Goal: Task Accomplishment & Management: Complete application form

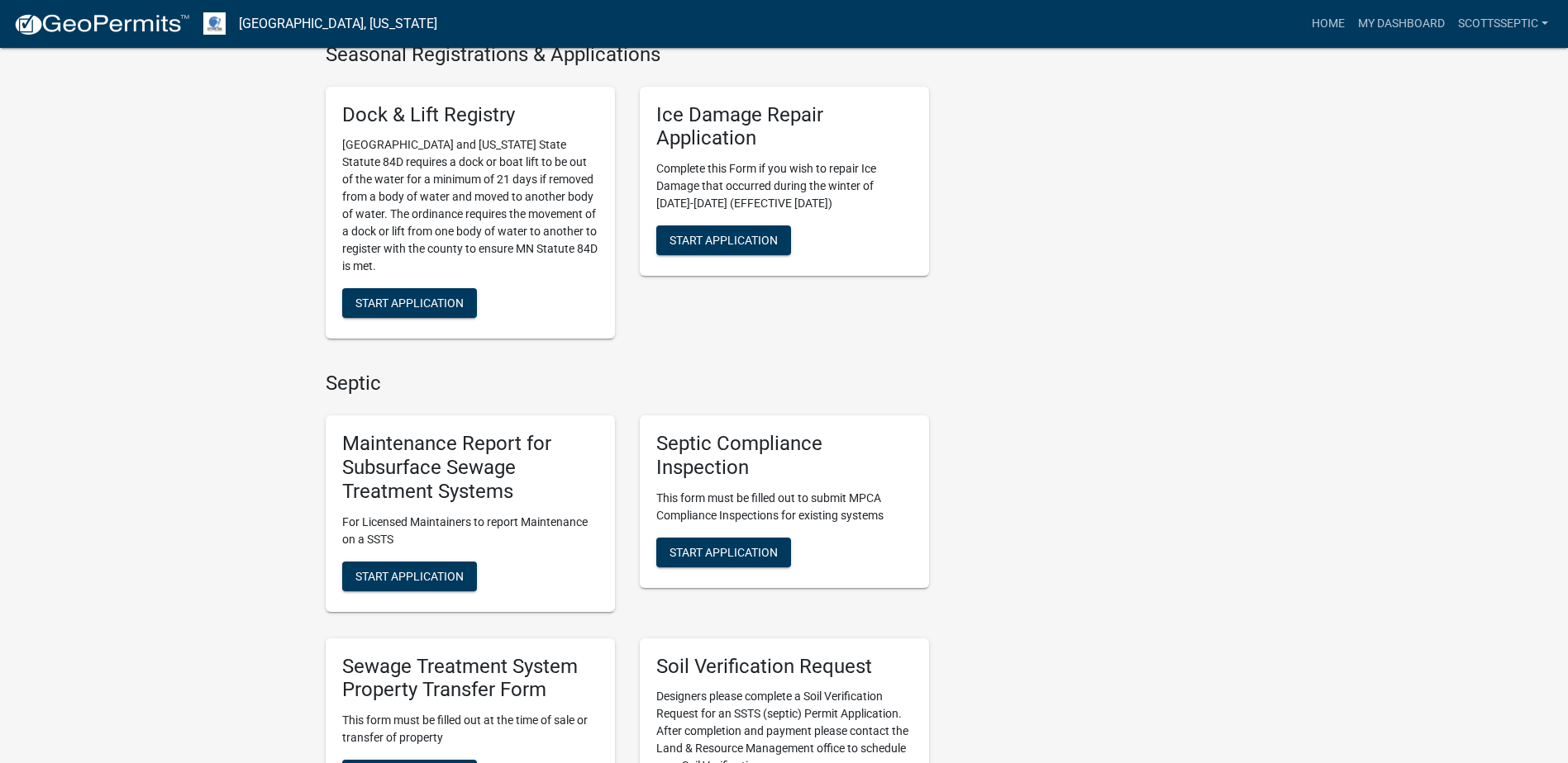
scroll to position [743, 0]
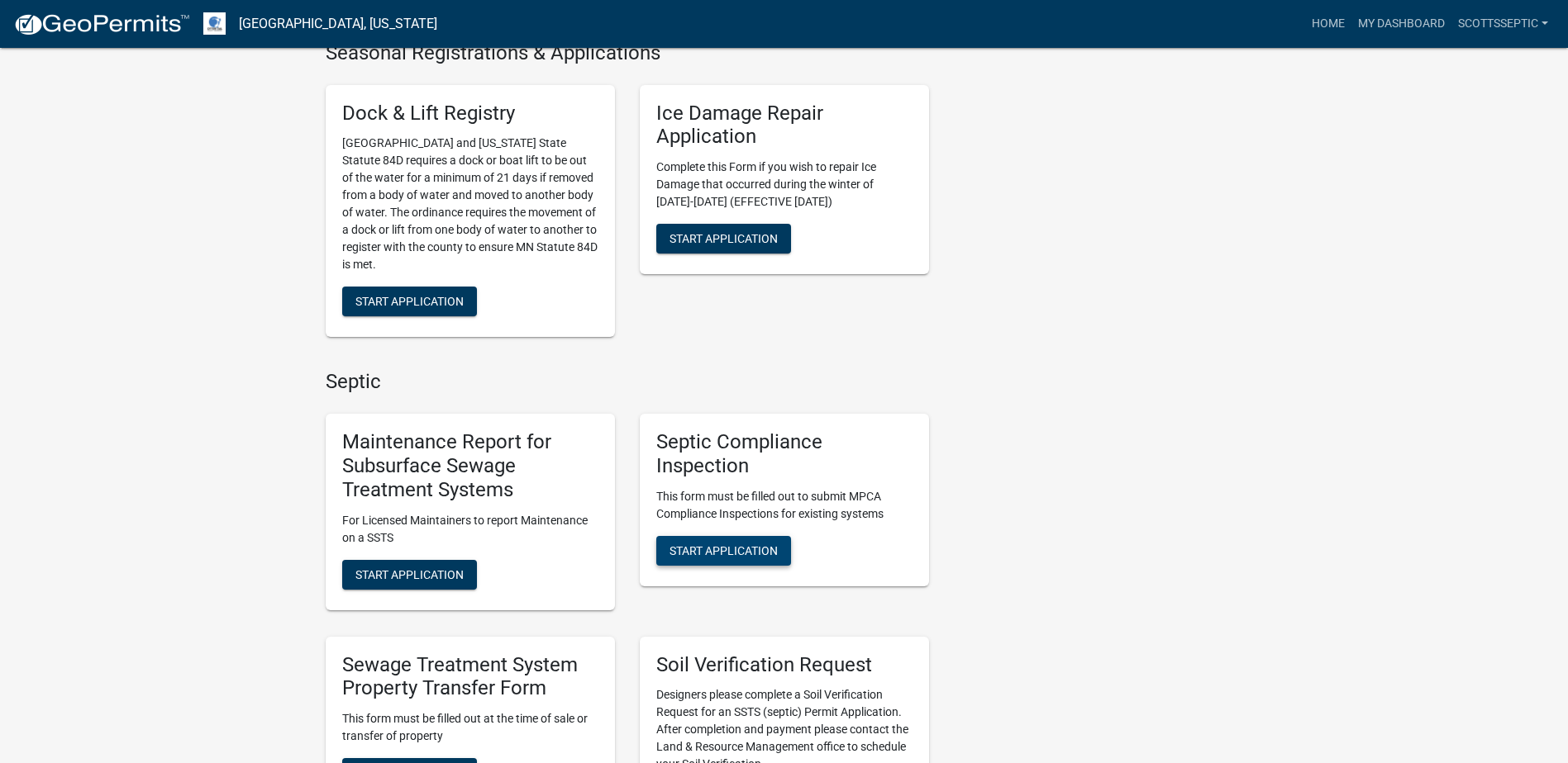
click at [709, 550] on span "Start Application" at bounding box center [723, 550] width 108 height 13
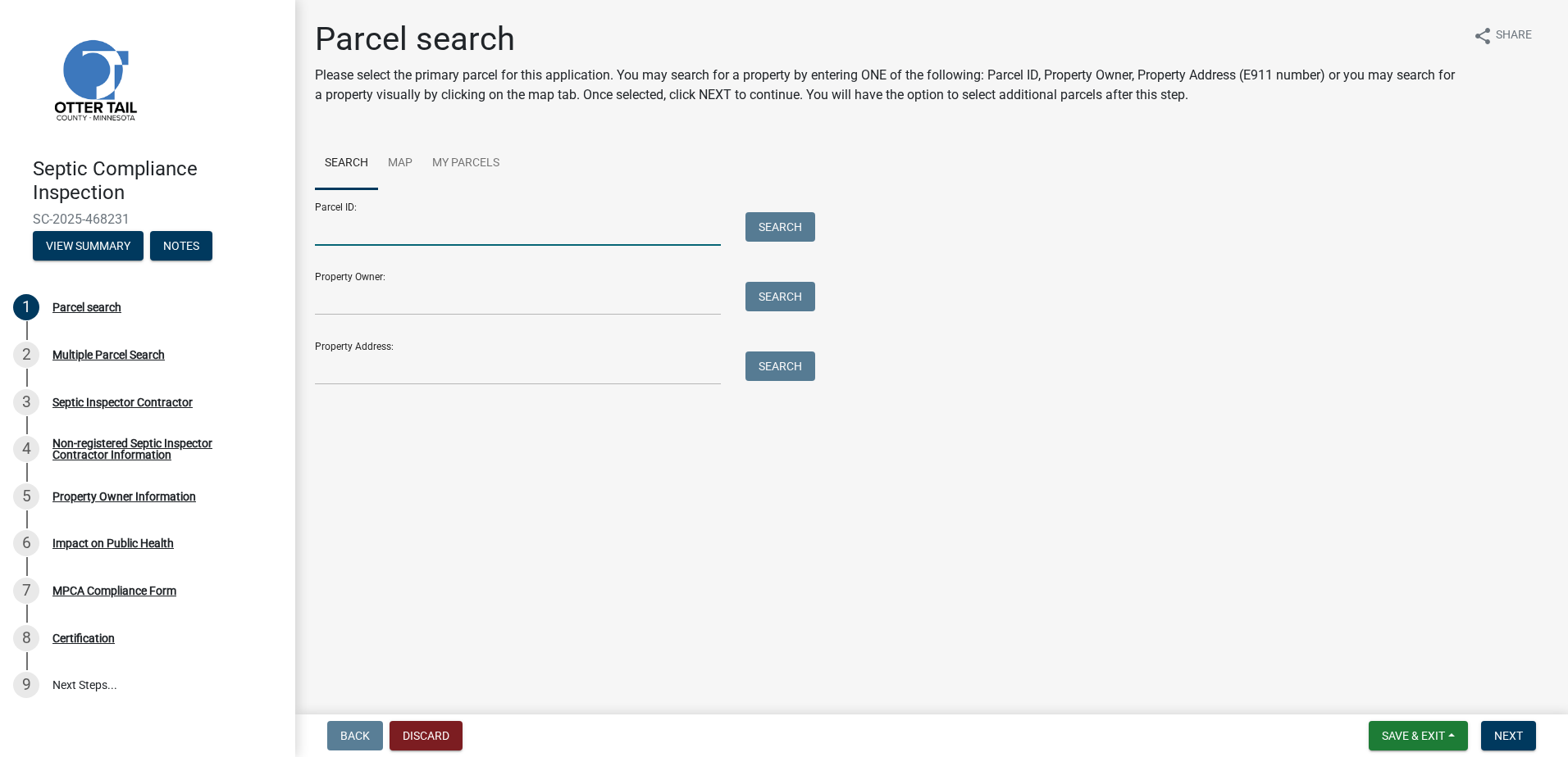
drag, startPoint x: 362, startPoint y: 242, endPoint x: 455, endPoint y: 204, distance: 100.5
click at [362, 242] on input "Parcel ID:" at bounding box center [517, 229] width 406 height 33
type input "47000320217004"
click at [767, 213] on button "Search" at bounding box center [780, 227] width 70 height 30
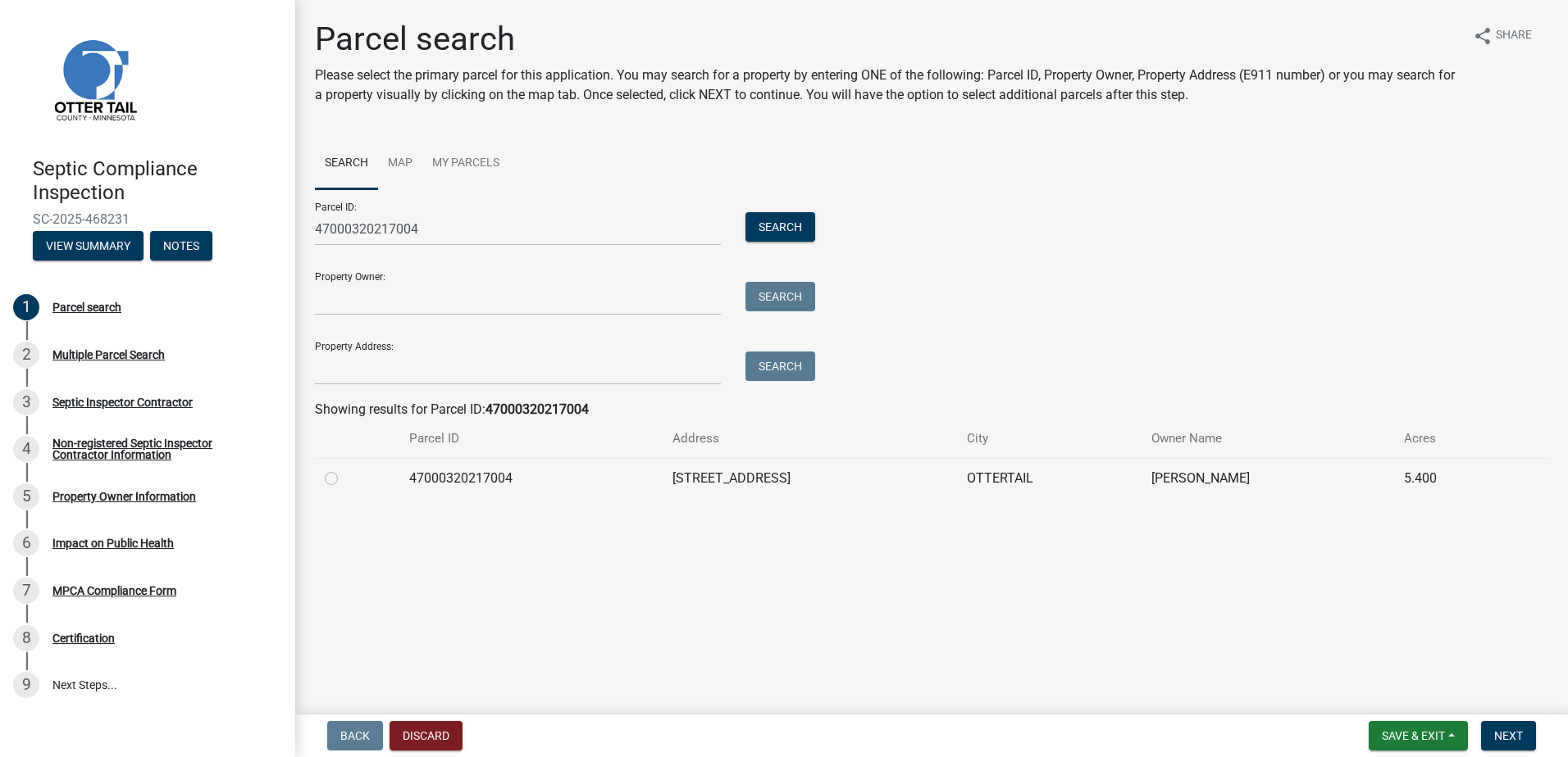
click at [344, 469] on label at bounding box center [344, 469] width 0 height 0
click at [344, 480] on input "radio" at bounding box center [349, 473] width 10 height 10
radio input "true"
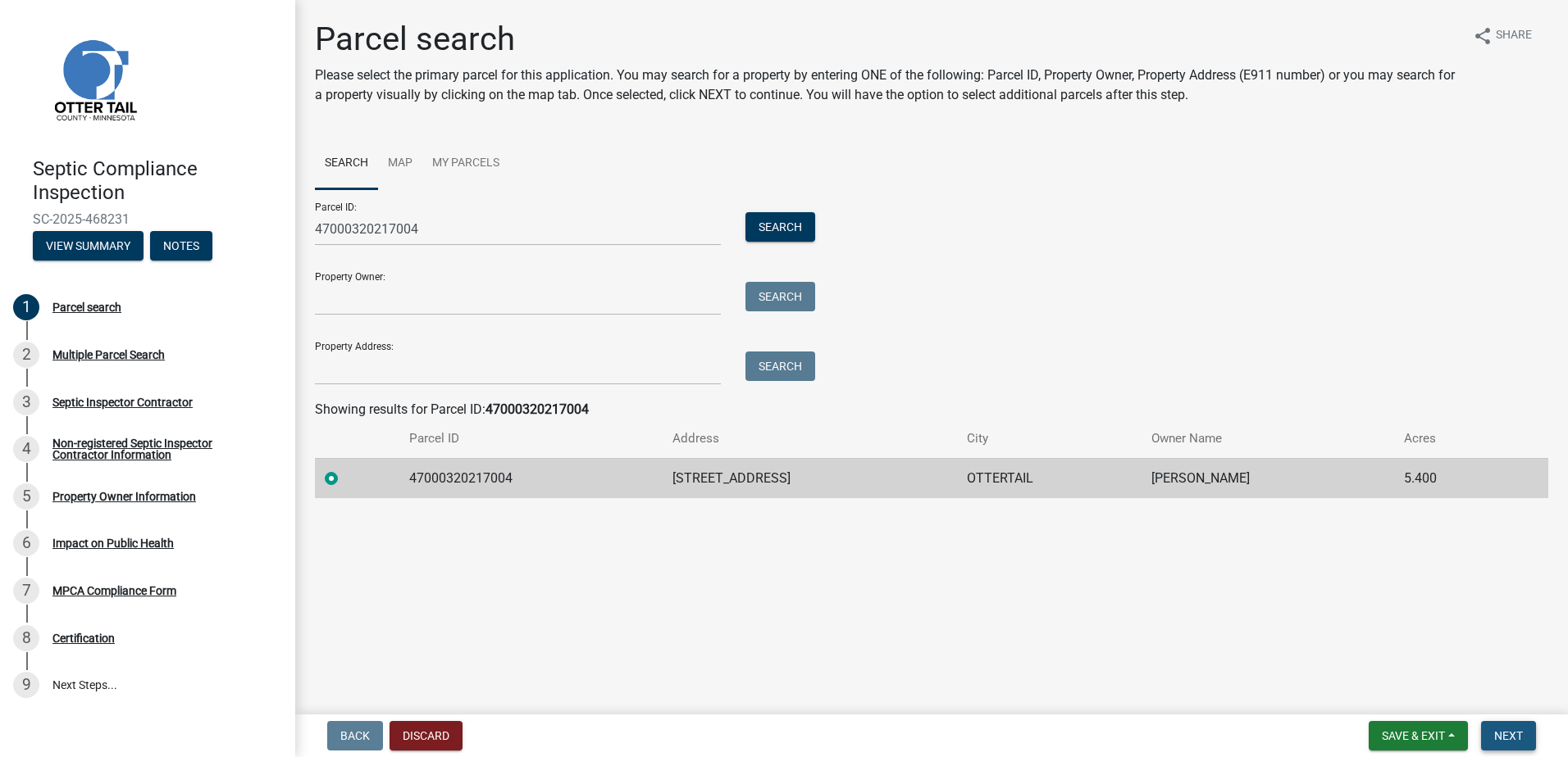
click at [1502, 741] on span "Next" at bounding box center [1508, 736] width 29 height 13
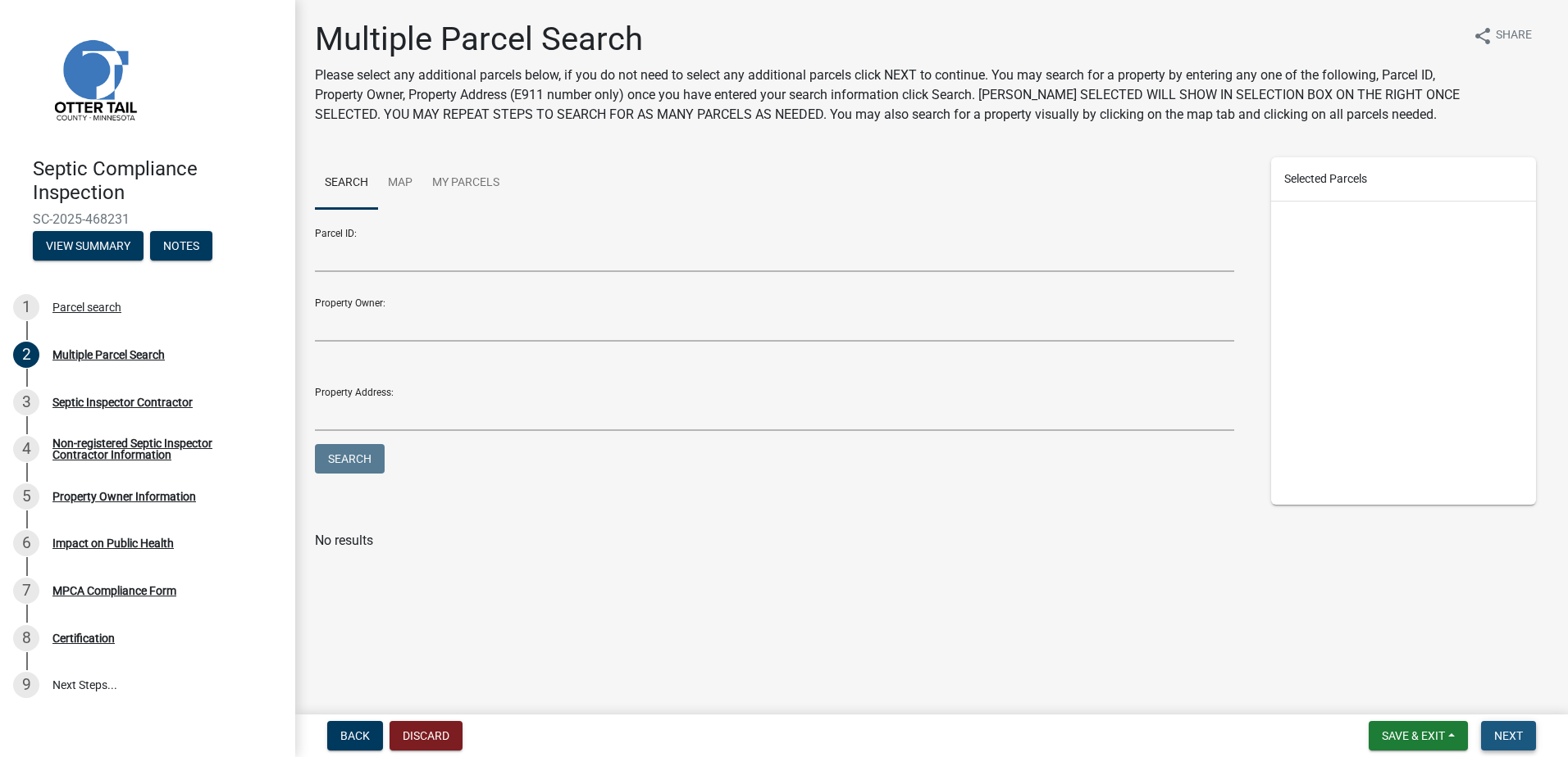
click at [1501, 740] on span "Next" at bounding box center [1508, 736] width 29 height 13
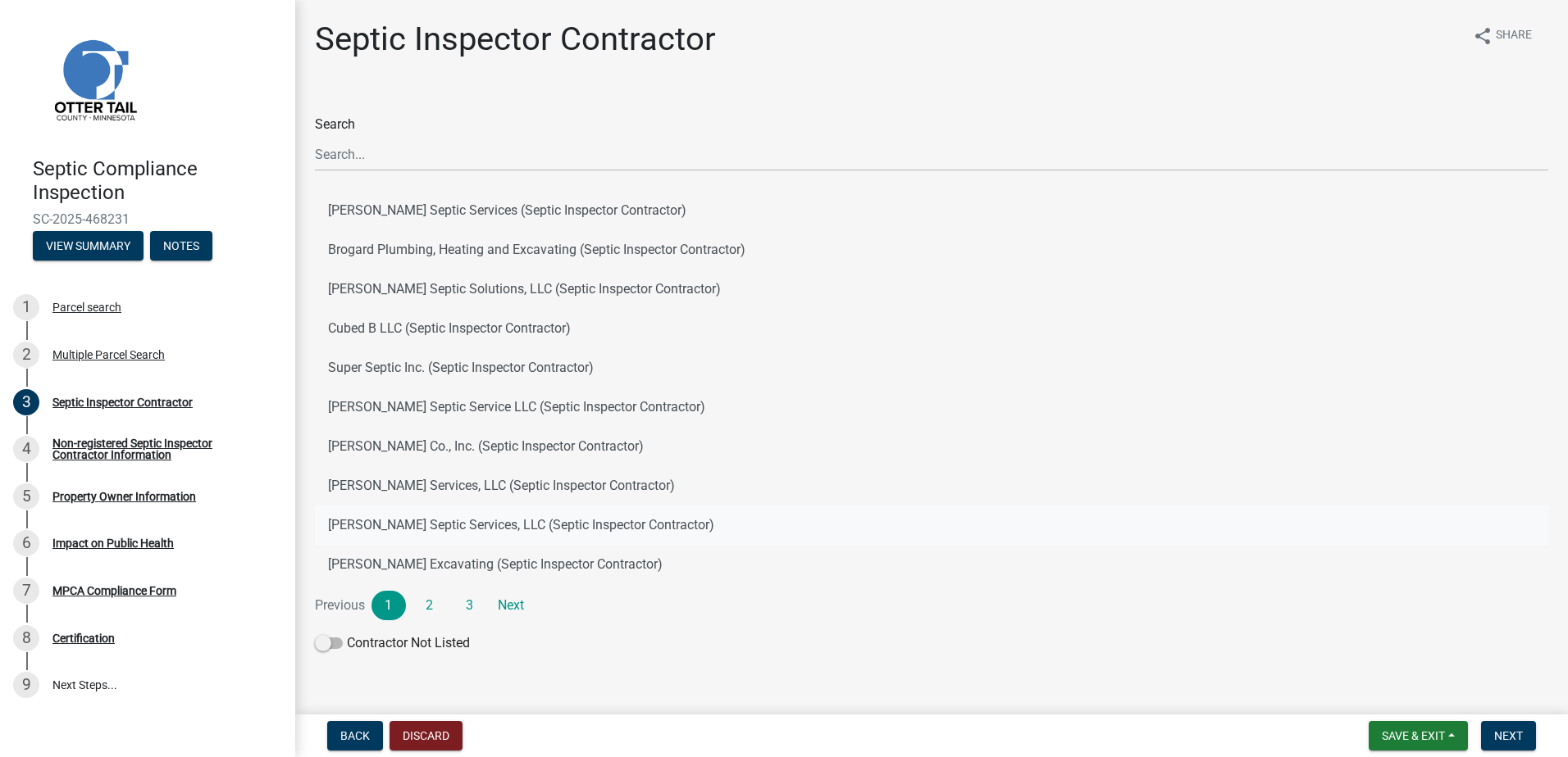
click at [418, 521] on button "[PERSON_NAME] Septic Services, LLC (Septic Inspector Contractor)" at bounding box center [931, 525] width 1233 height 39
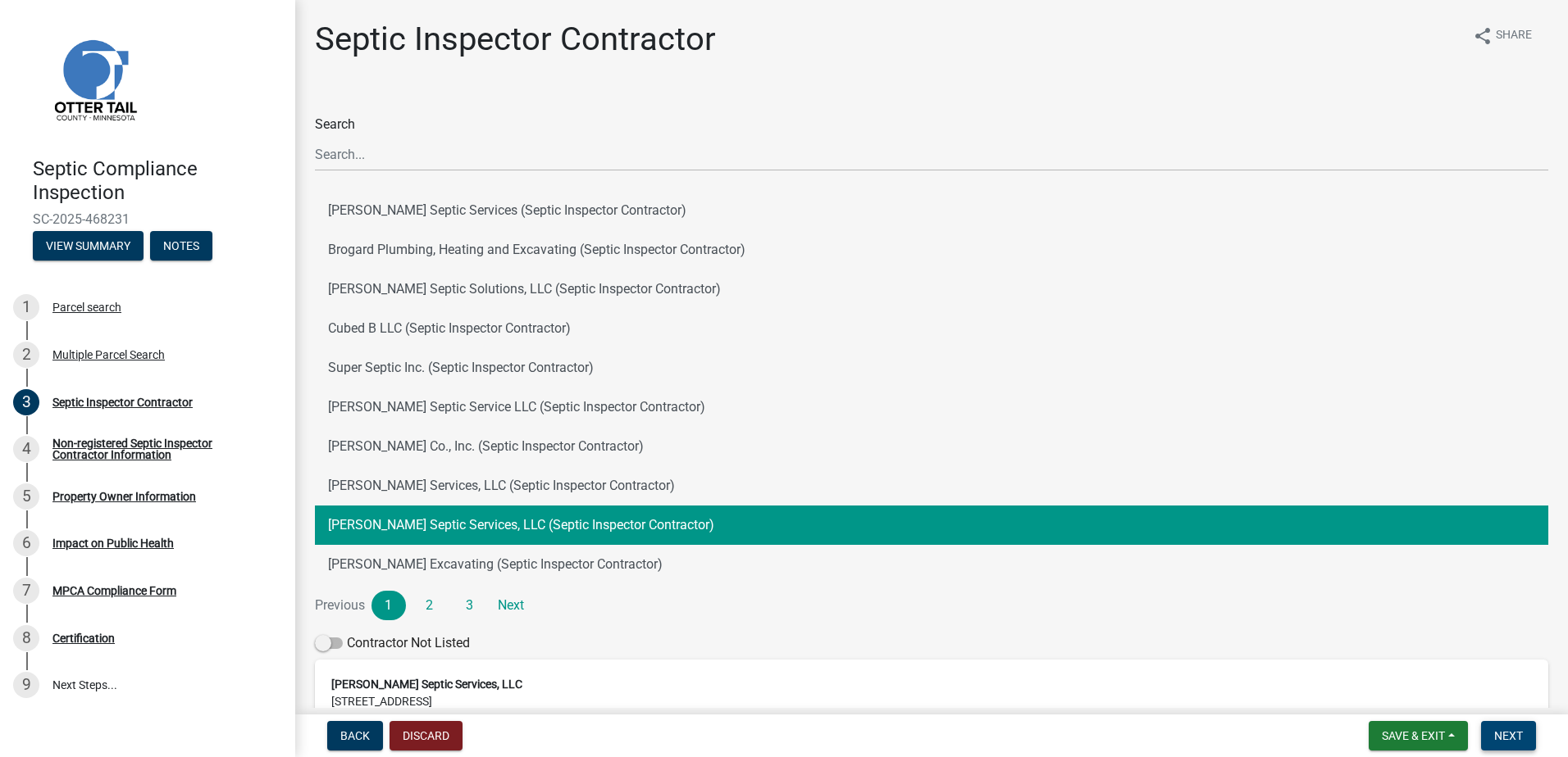
click at [1507, 733] on span "Next" at bounding box center [1508, 736] width 29 height 13
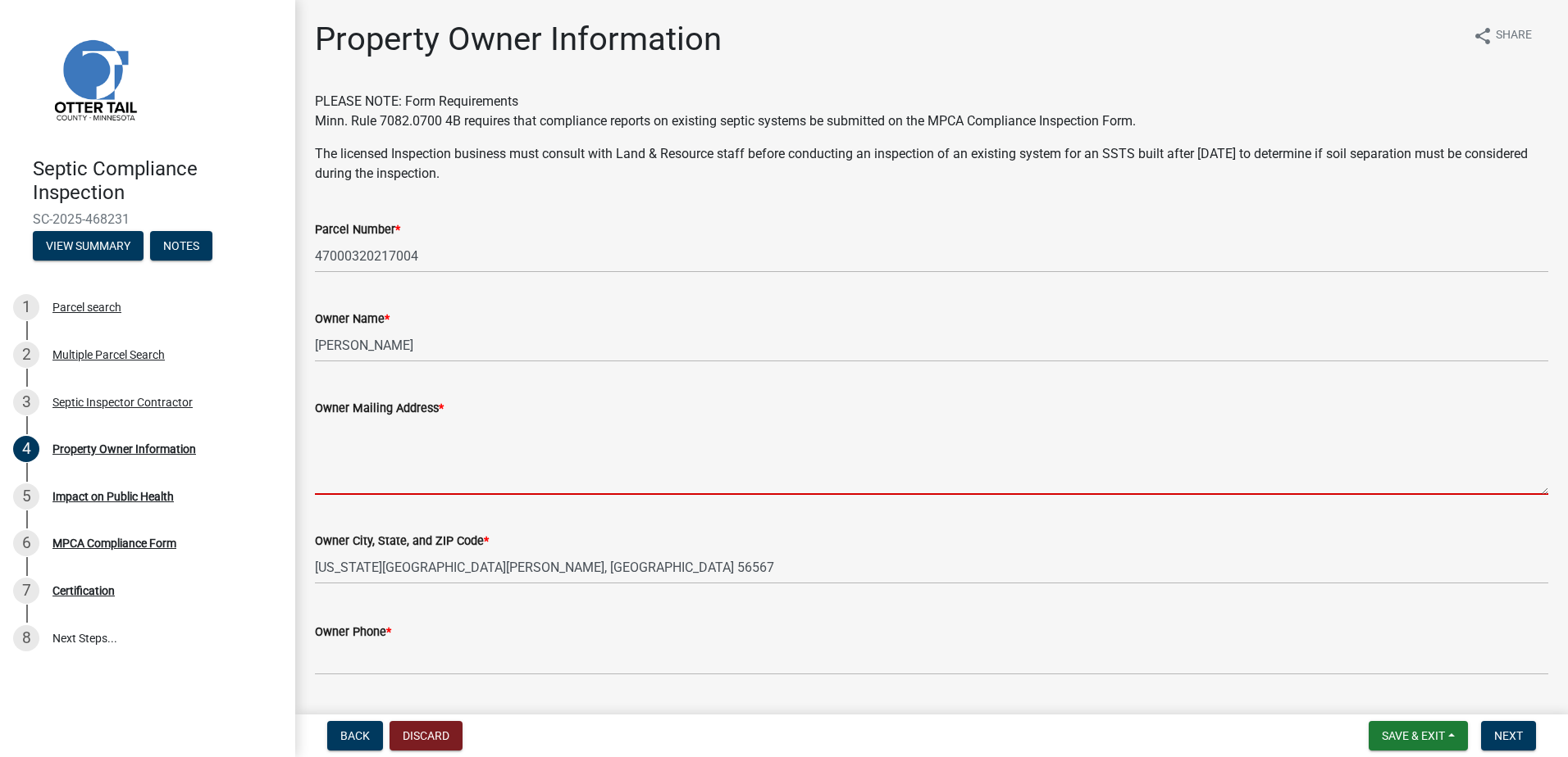
click at [343, 443] on textarea "Owner Mailing Address *" at bounding box center [931, 456] width 1233 height 77
click at [334, 432] on textarea "Owner Mailing Address *" at bounding box center [931, 456] width 1233 height 77
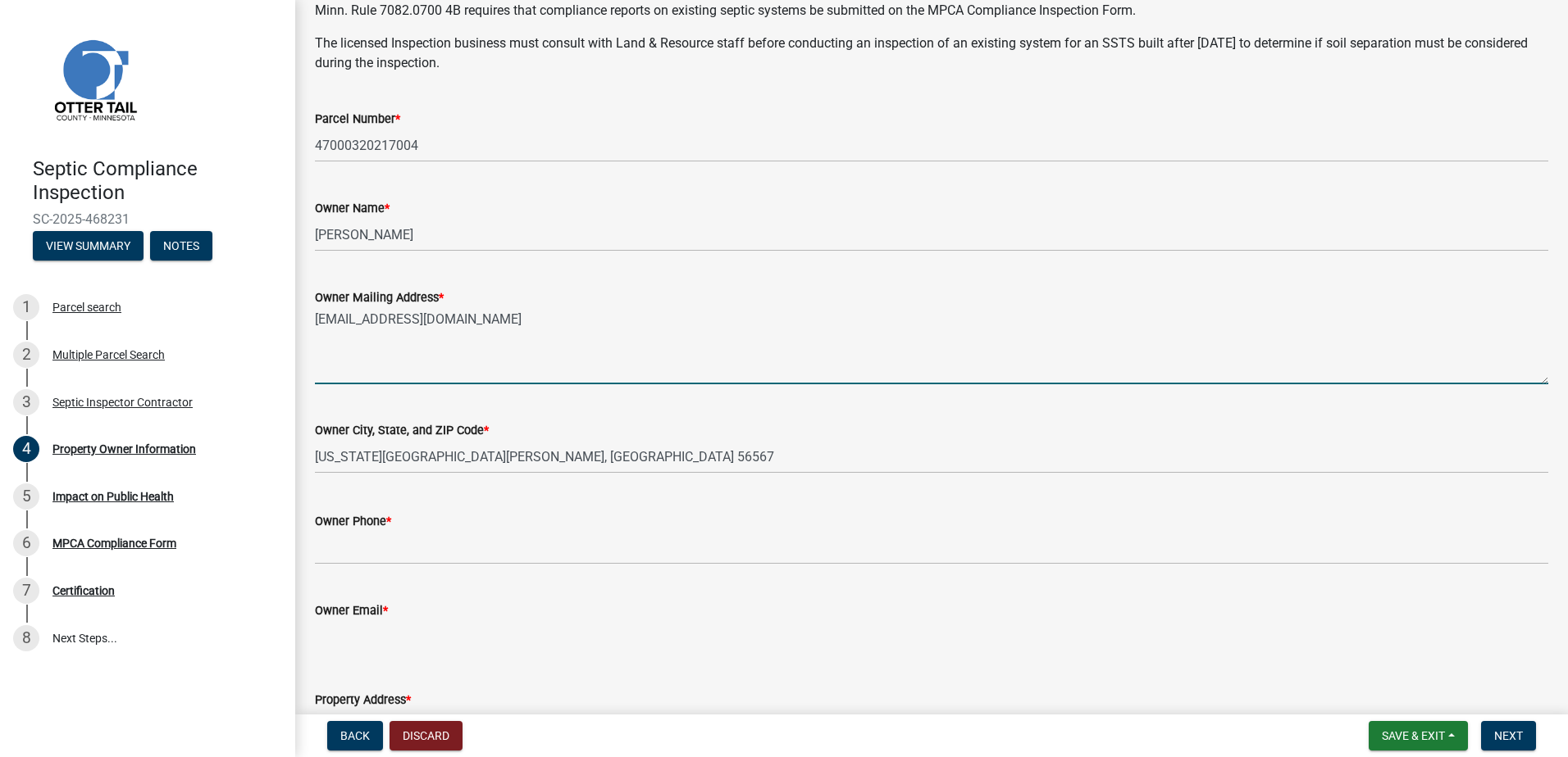
scroll to position [82, 0]
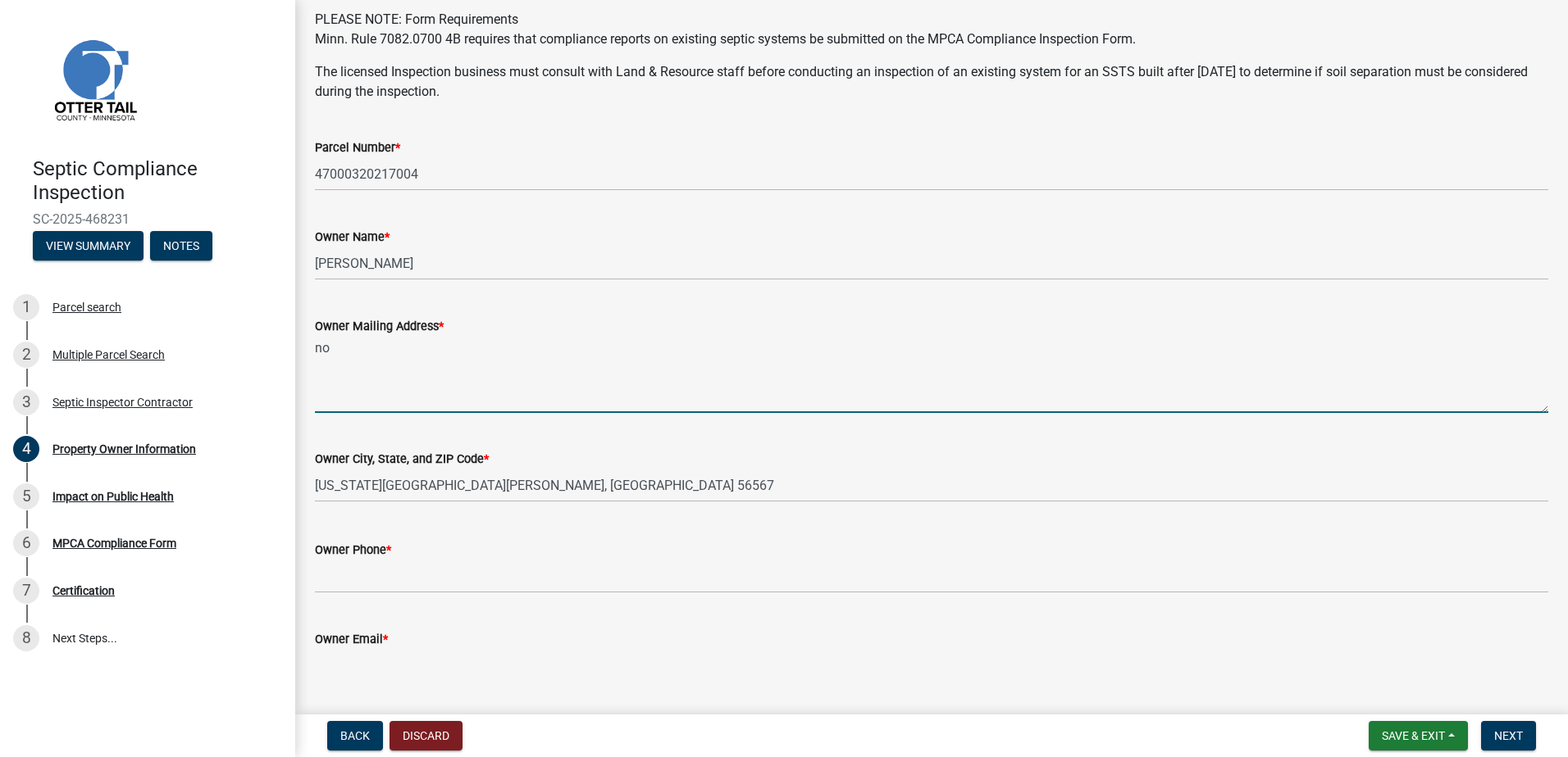
type textarea "n"
type textarea "[STREET_ADDRESS][US_STATE][PERSON_NAME]"
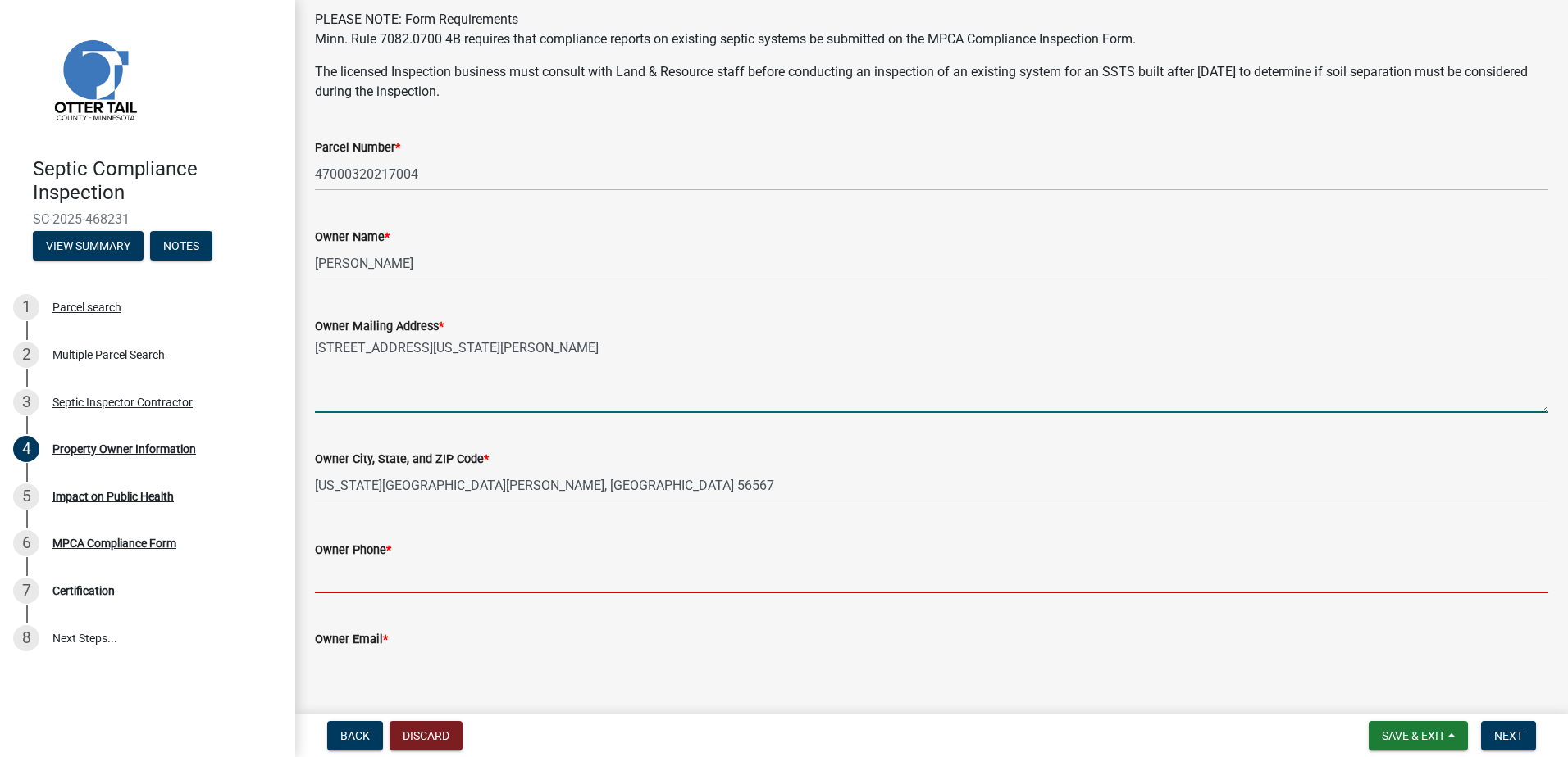
click at [319, 568] on input "Owner Phone *" at bounding box center [931, 577] width 1233 height 33
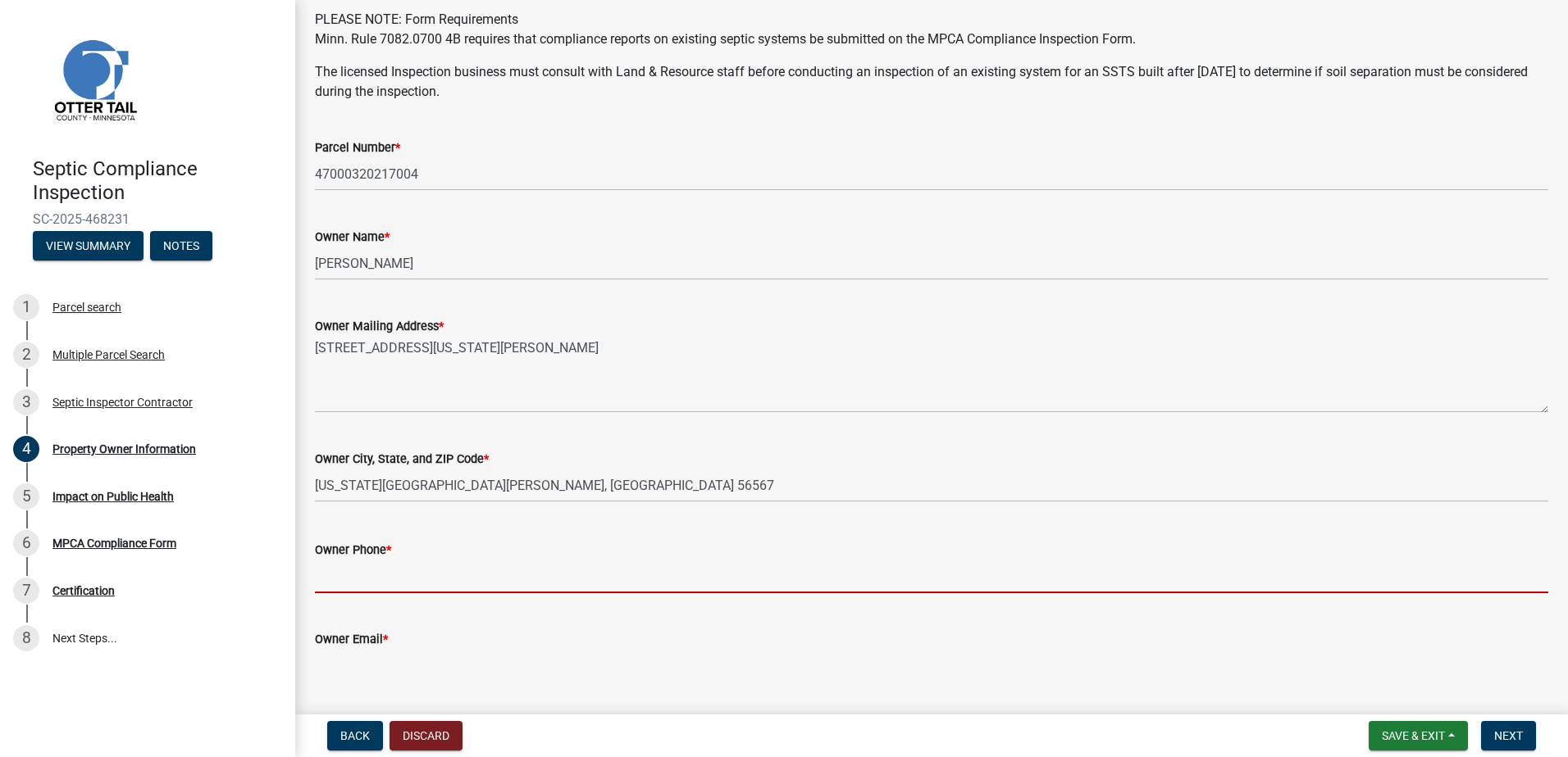
type input "0000000000"
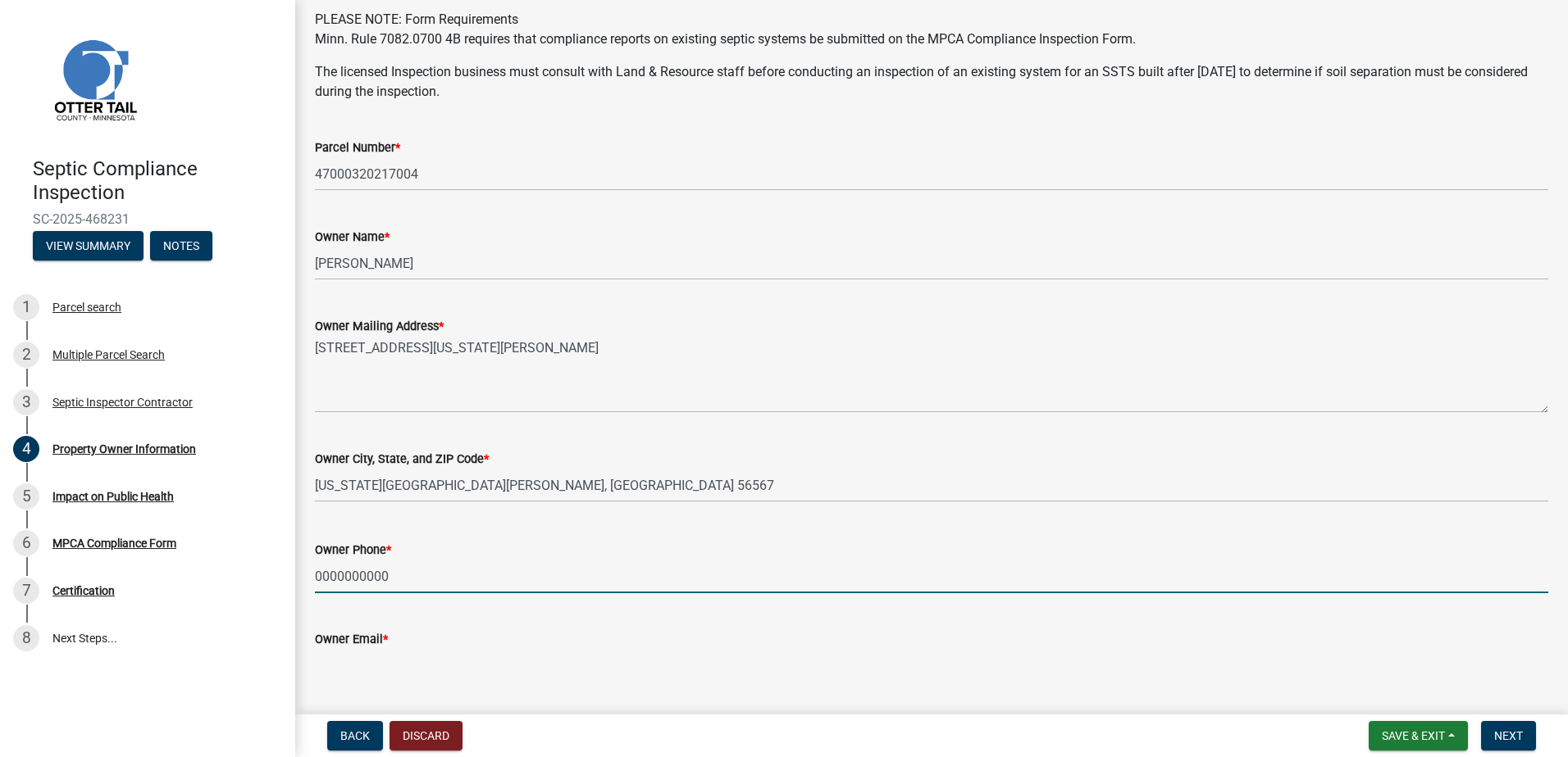
type input "[EMAIL_ADDRESS][DOMAIN_NAME]"
click at [405, 580] on input "2183712754" at bounding box center [931, 577] width 1233 height 33
type input "2"
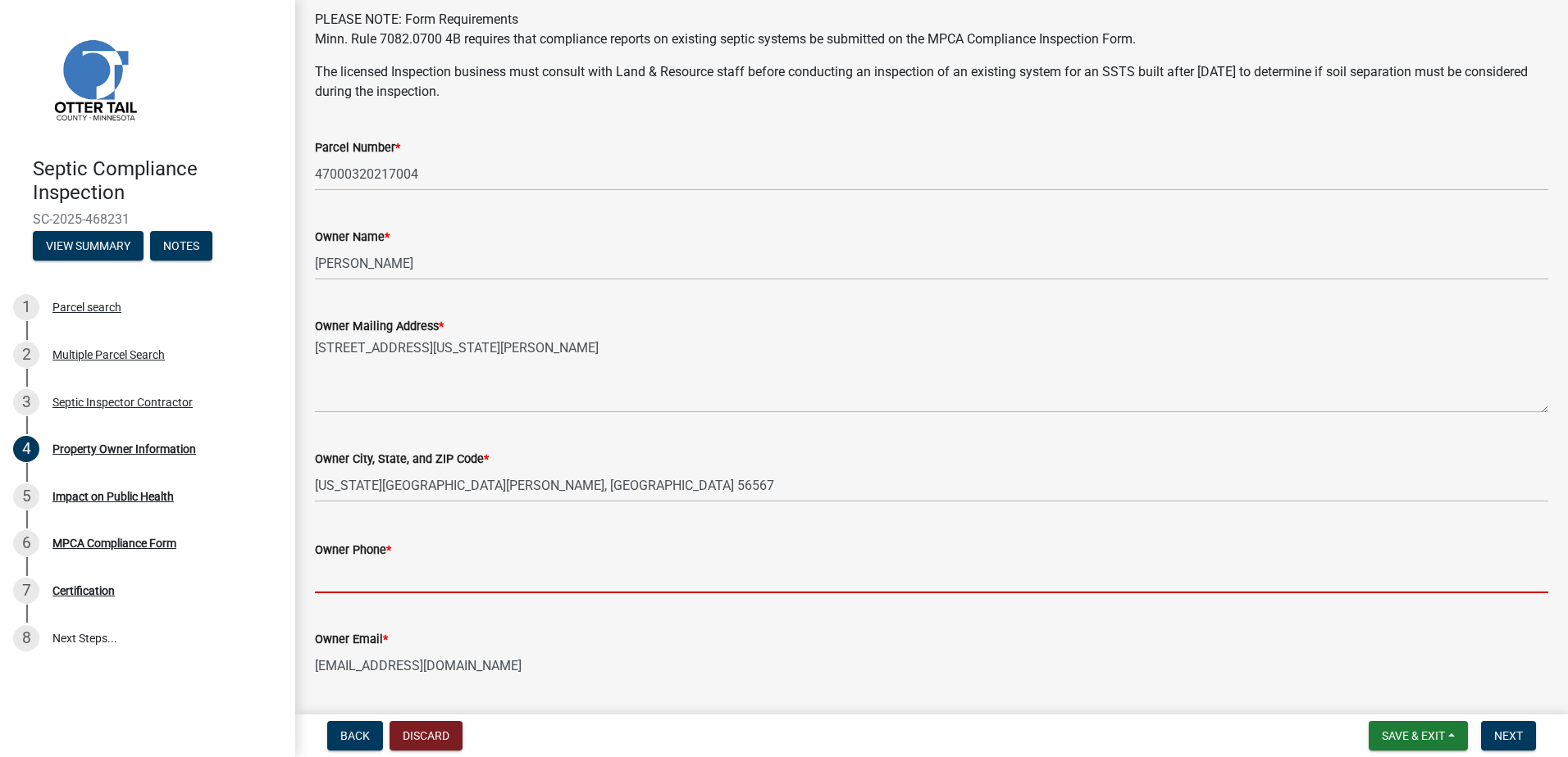
click at [318, 579] on input "Owner Phone *" at bounding box center [931, 577] width 1233 height 33
type input "0000000000"
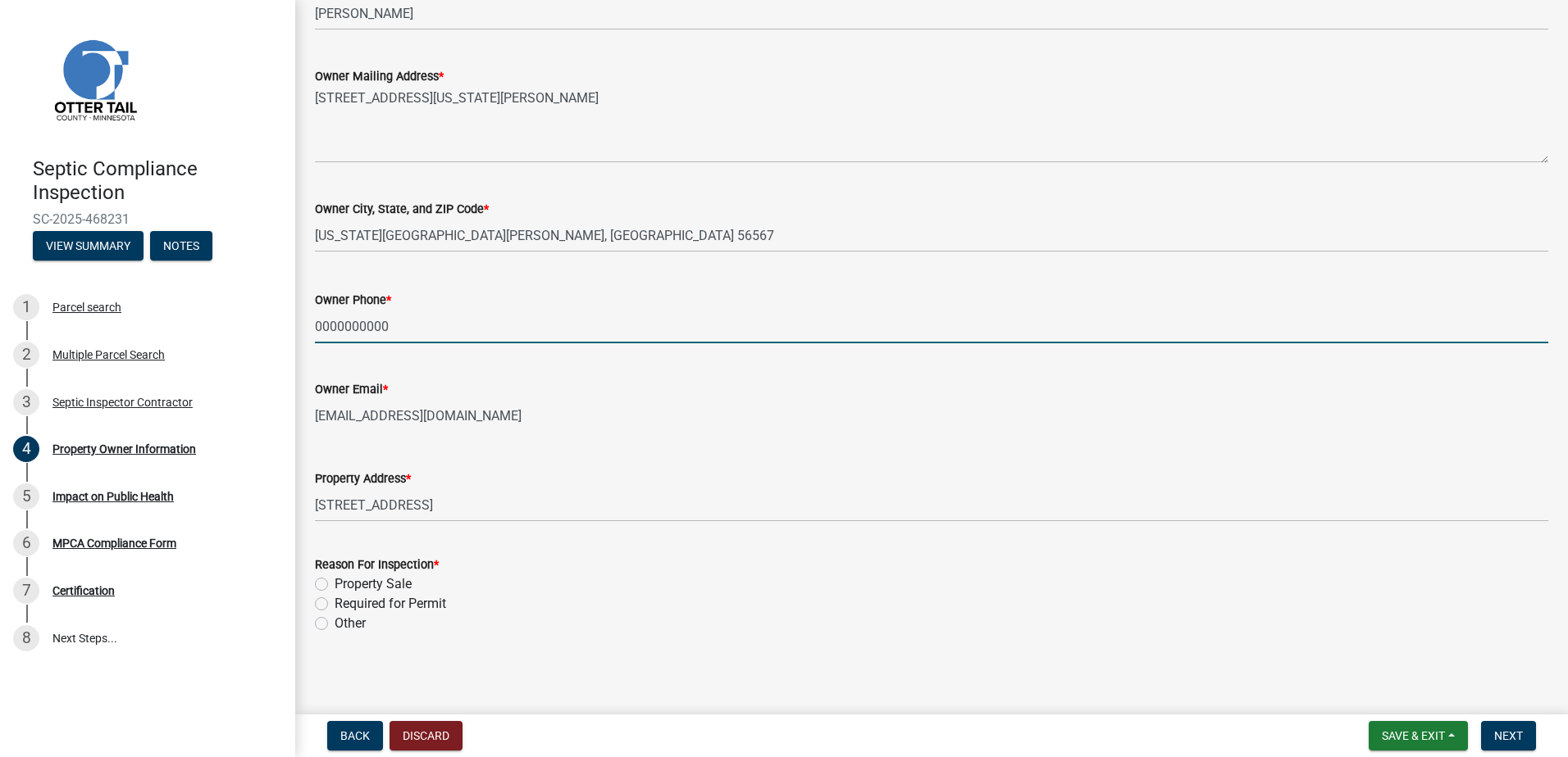
scroll to position [336, 0]
click at [335, 581] on label "Property Sale" at bounding box center [373, 579] width 77 height 20
click at [335, 581] on input "Property Sale" at bounding box center [340, 575] width 10 height 10
radio input "true"
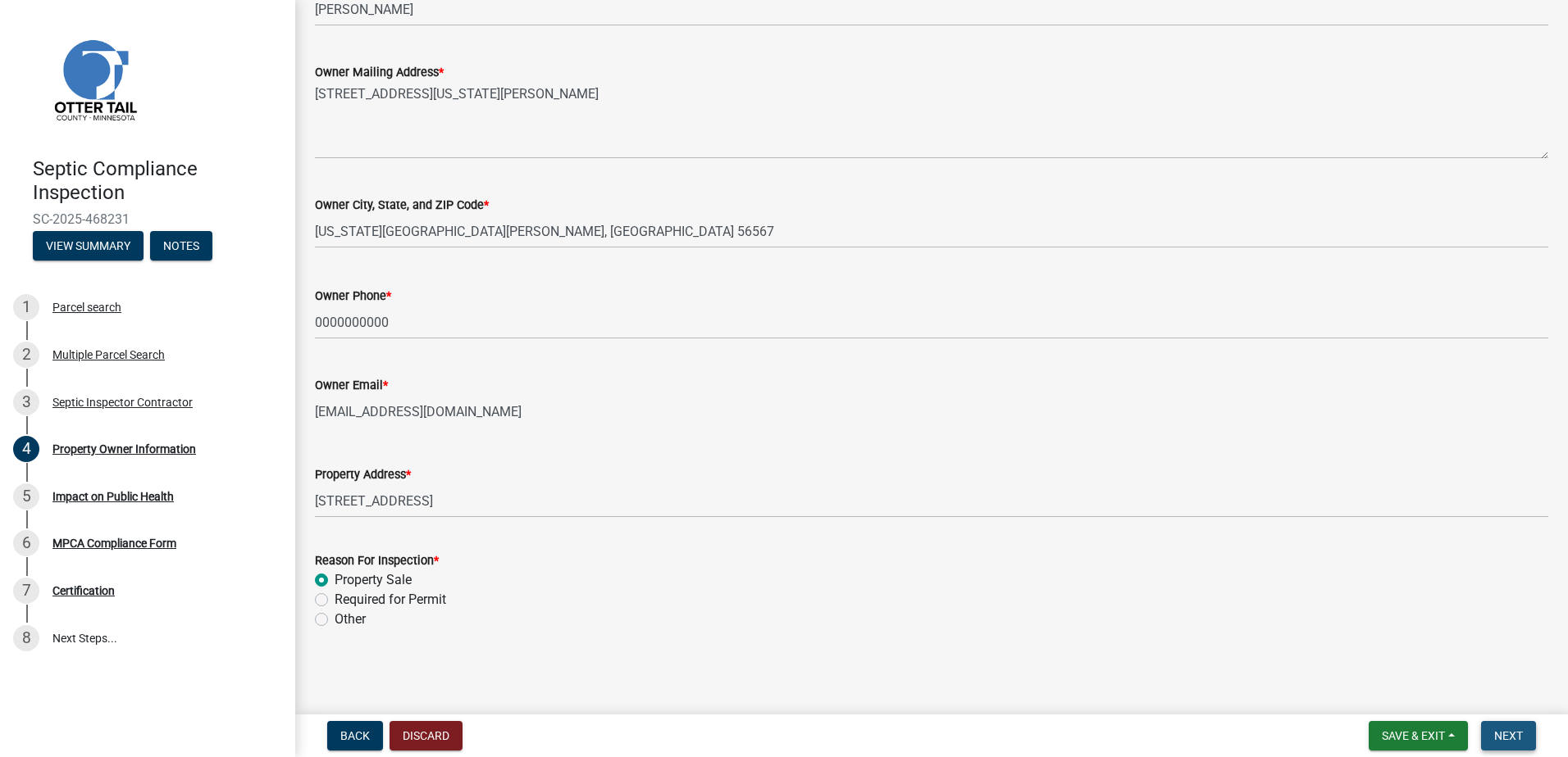
click at [1520, 737] on span "Next" at bounding box center [1508, 736] width 29 height 13
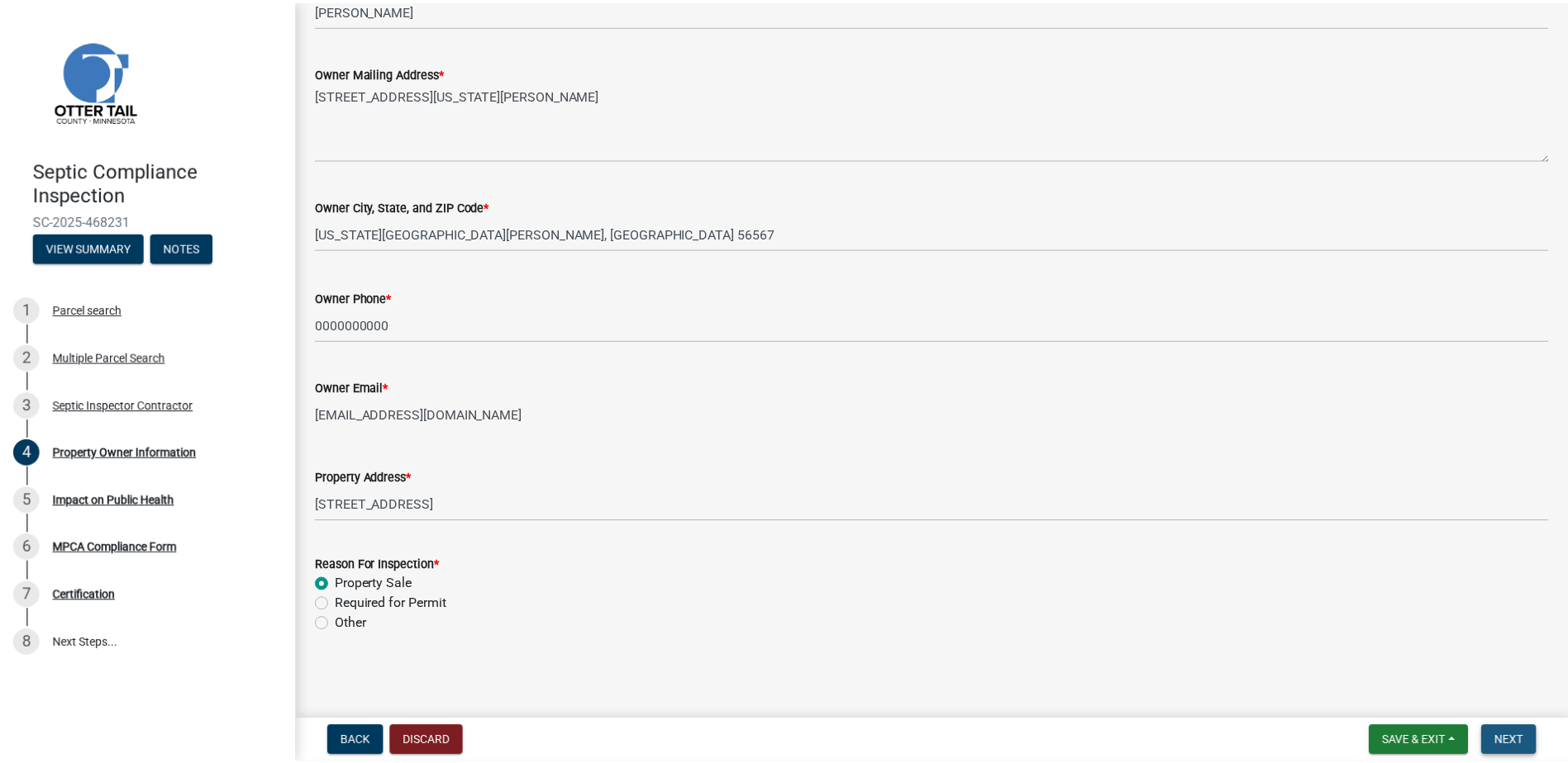
scroll to position [0, 0]
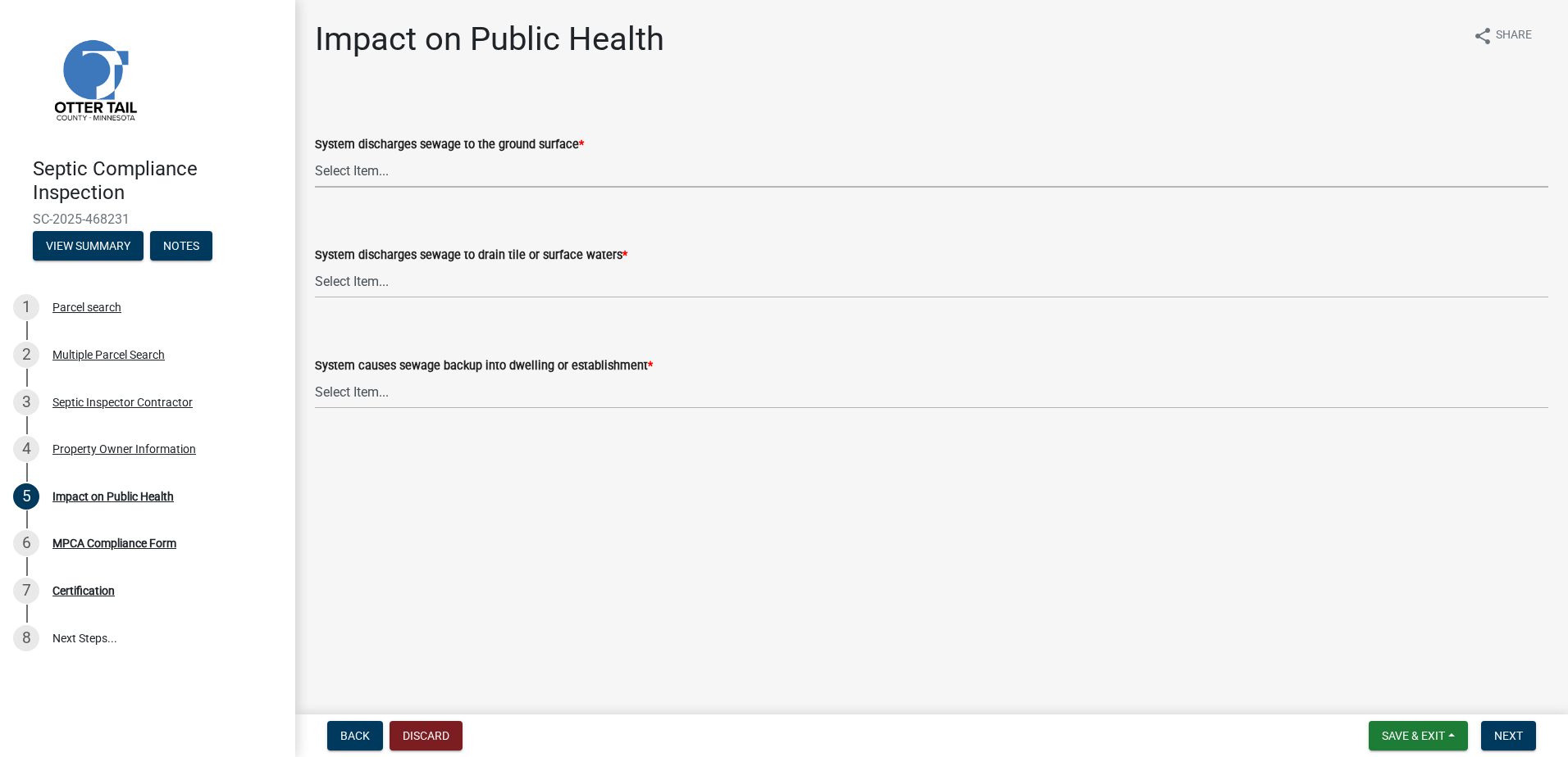
click at [361, 167] on select "Select Item... Yes No" at bounding box center [931, 171] width 1233 height 33
click at [315, 154] on select "Select Item... Yes No" at bounding box center [931, 171] width 1233 height 33
select select "9c5ef684-d0d4-4879-ab12-905ddbd81a72"
click at [366, 286] on select "Select Item... Yes No" at bounding box center [931, 282] width 1233 height 33
click at [315, 265] on select "Select Item... Yes No" at bounding box center [931, 282] width 1233 height 33
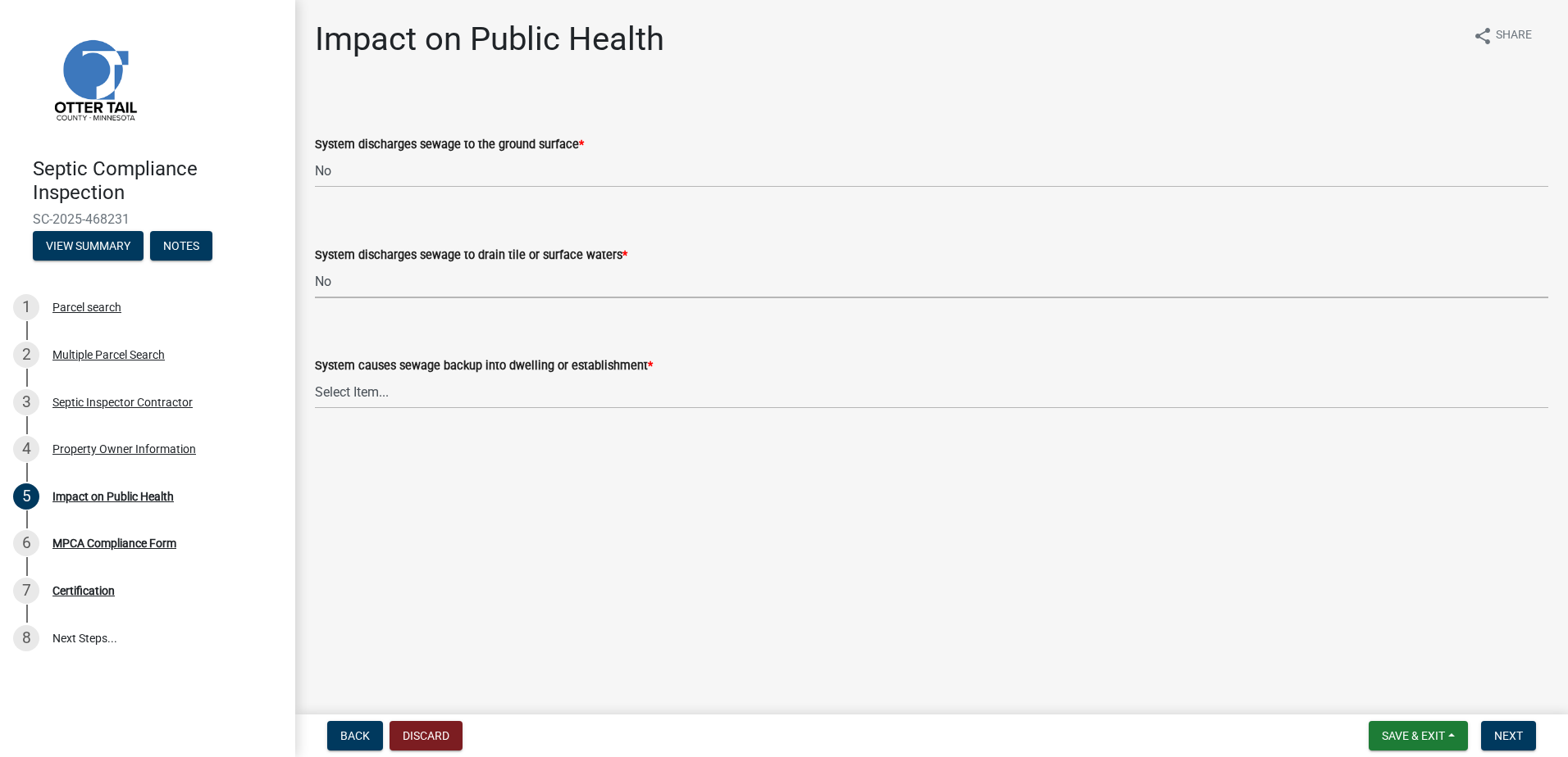
select select "7d491a2b-e9f0-4952-b474-53ca749b22af"
click at [348, 395] on select "Select Item... Yes No" at bounding box center [931, 392] width 1233 height 33
click at [315, 376] on select "Select Item... Yes No" at bounding box center [931, 392] width 1233 height 33
select select "6e07b46b-a403-4f3e-b4fc-218acc732c01"
click at [1510, 742] on span "Next" at bounding box center [1508, 736] width 29 height 13
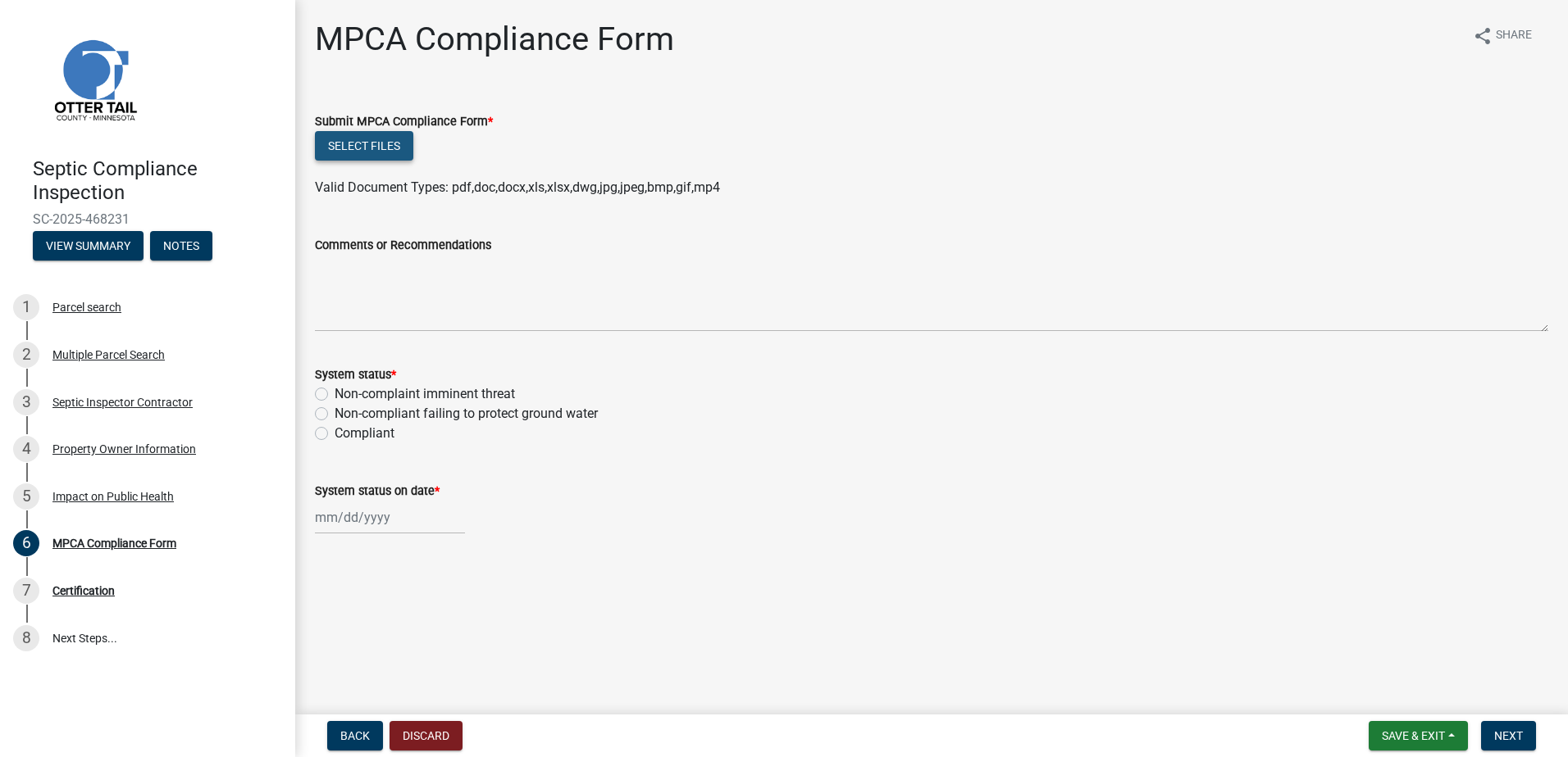
click at [362, 152] on button "Select files" at bounding box center [364, 146] width 99 height 30
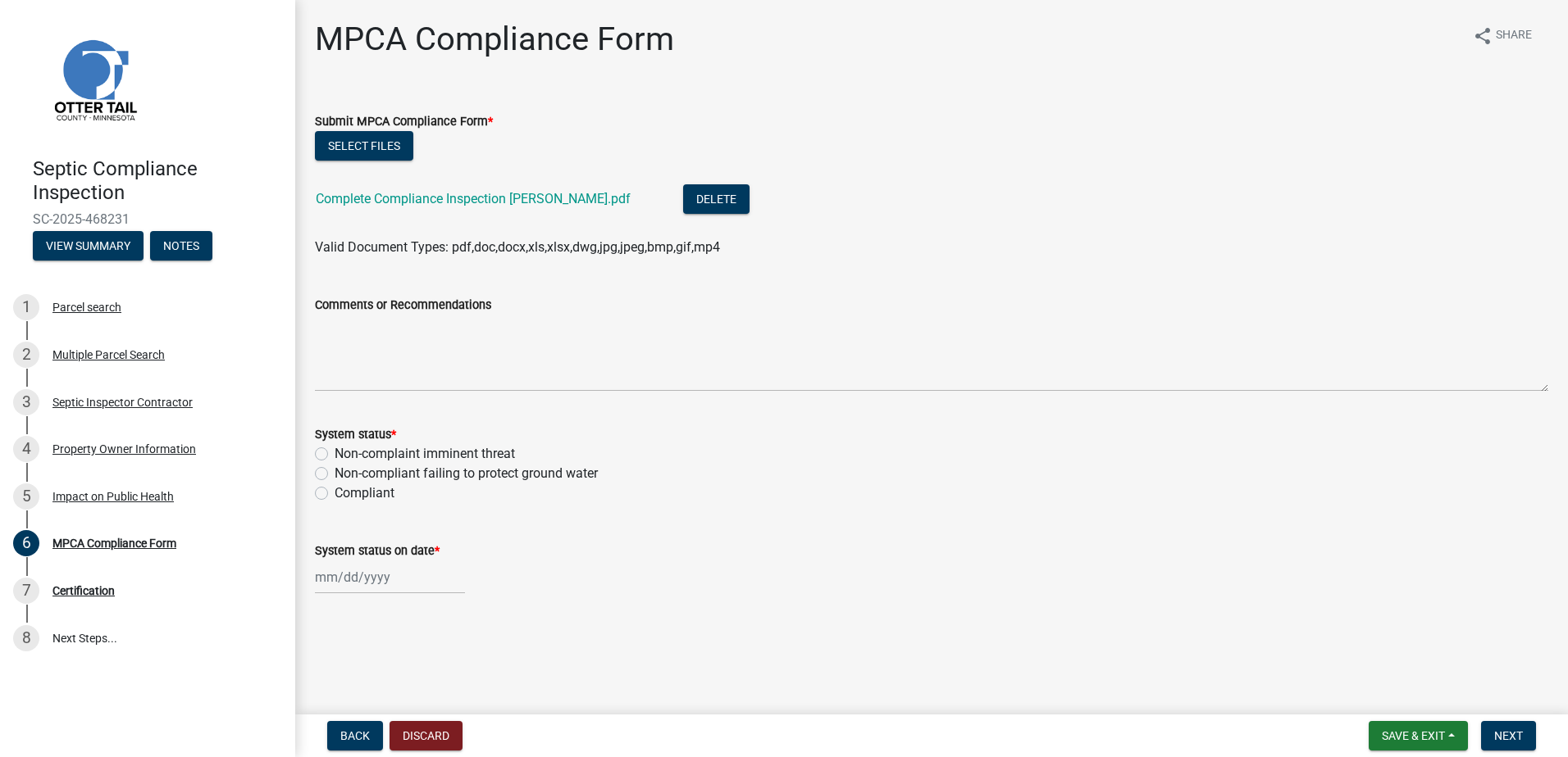
click at [335, 494] on label "Compliant" at bounding box center [365, 493] width 60 height 20
click at [335, 494] on input "Compliant" at bounding box center [340, 488] width 10 height 10
radio input "true"
click at [336, 582] on div at bounding box center [389, 578] width 150 height 33
select select "8"
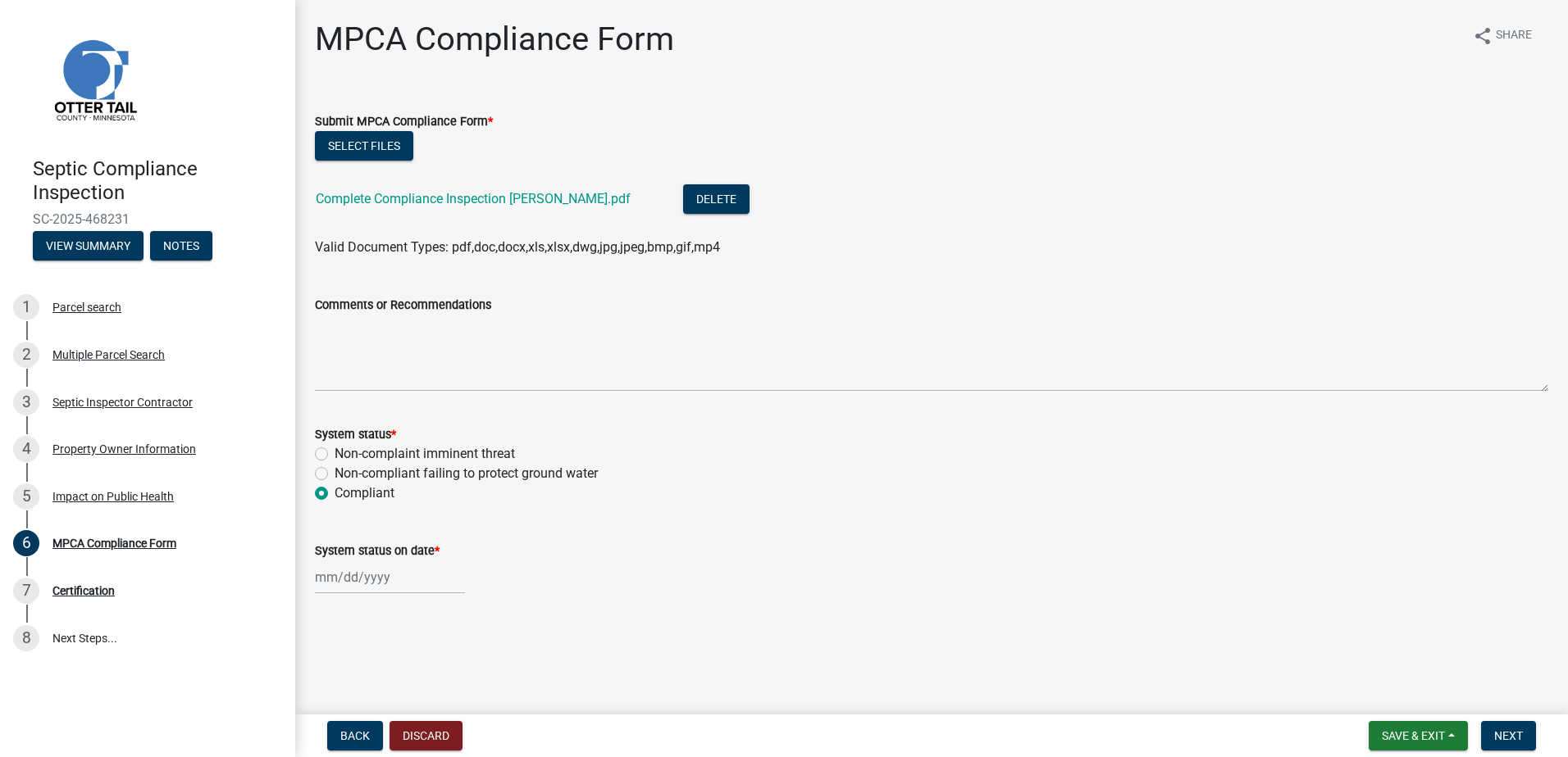
select select "2025"
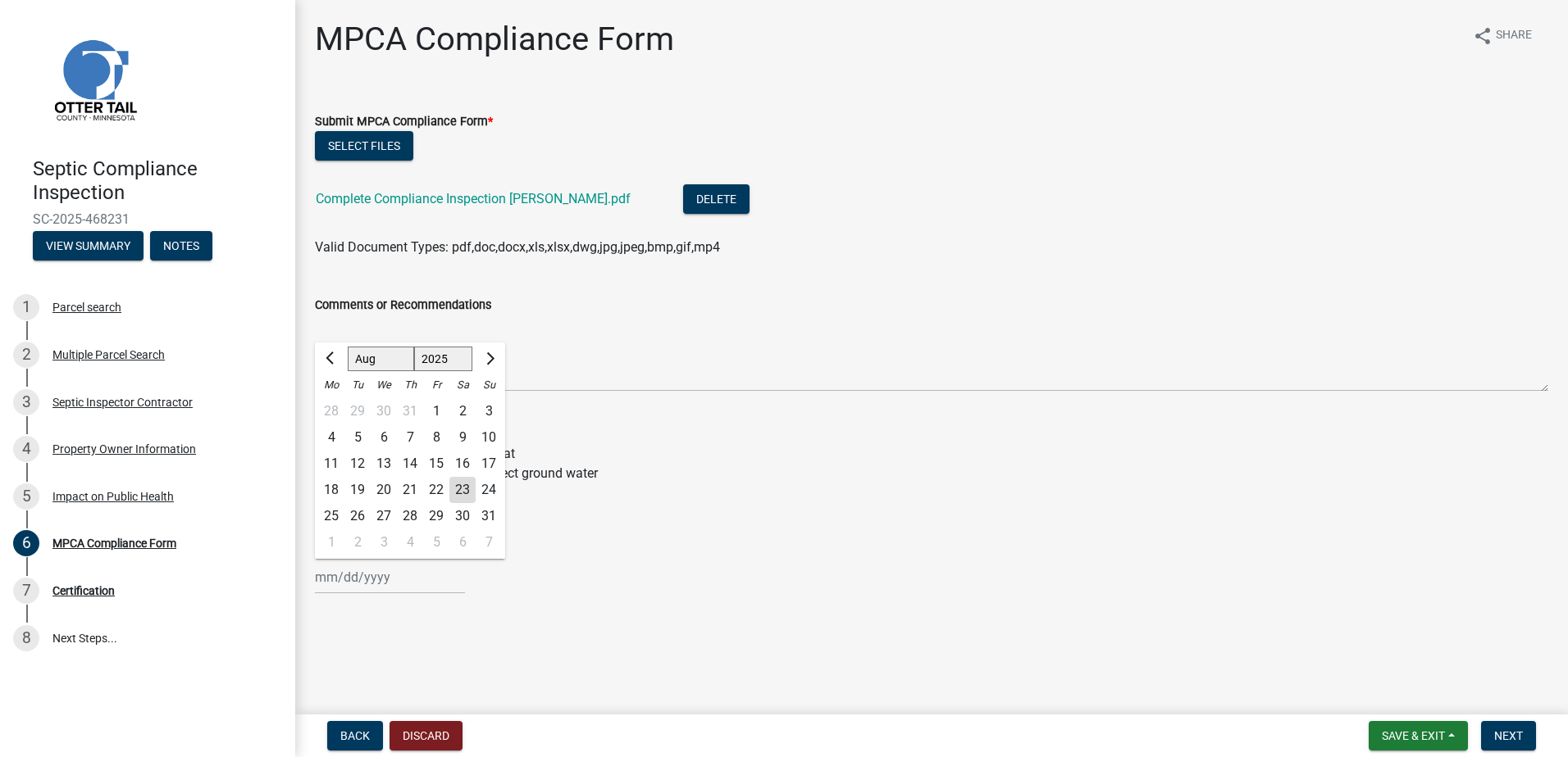
click at [384, 486] on div "20" at bounding box center [383, 490] width 26 height 26
type input "[DATE]"
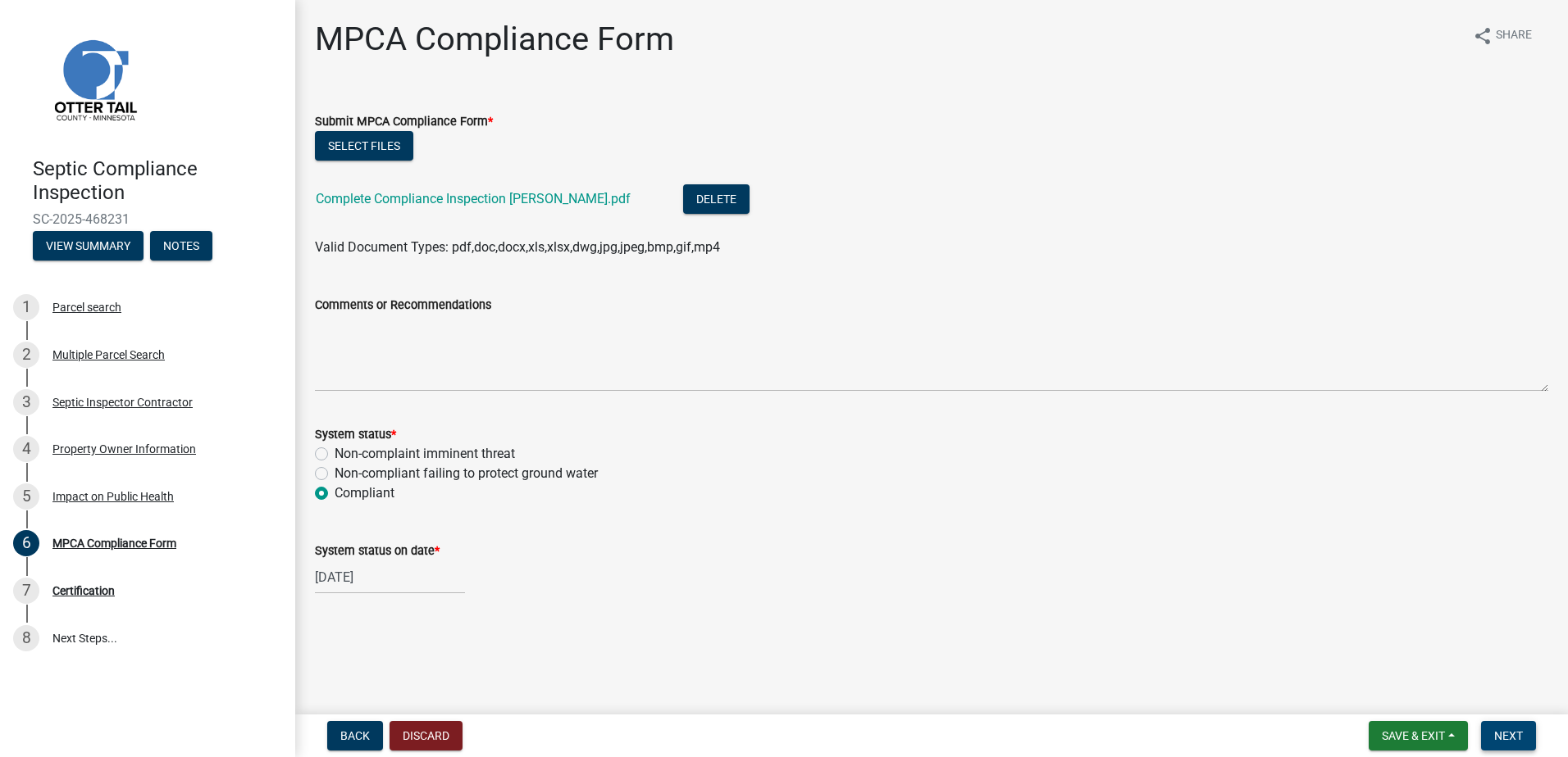
click at [1508, 733] on span "Next" at bounding box center [1508, 736] width 29 height 13
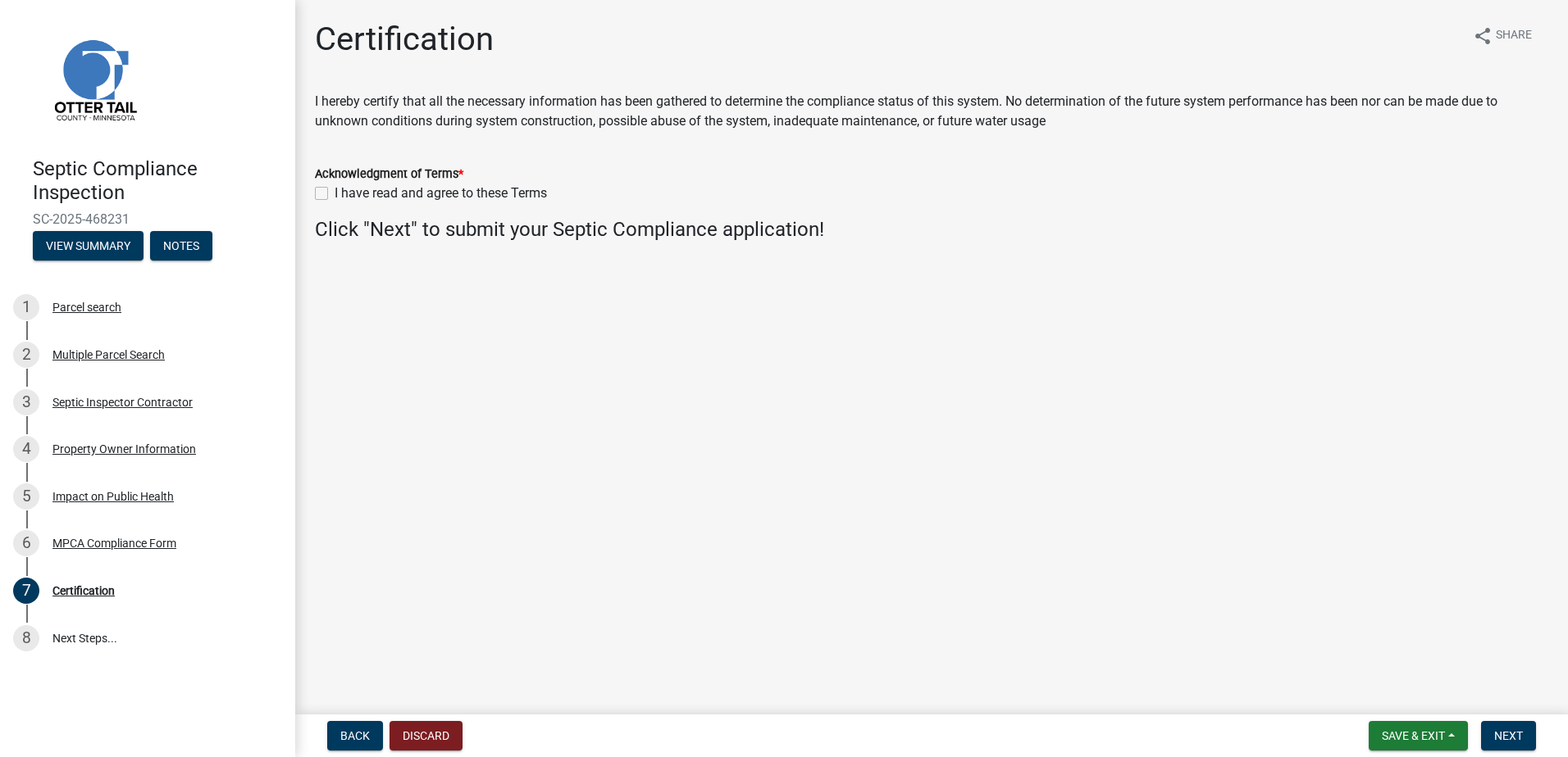
click at [335, 191] on label "I have read and agree to these Terms" at bounding box center [441, 193] width 212 height 20
click at [335, 191] on input "I have read and agree to these Terms" at bounding box center [340, 188] width 10 height 10
checkbox input "true"
drag, startPoint x: 1521, startPoint y: 738, endPoint x: 1508, endPoint y: 728, distance: 16.4
click at [1519, 737] on span "Next" at bounding box center [1508, 736] width 29 height 13
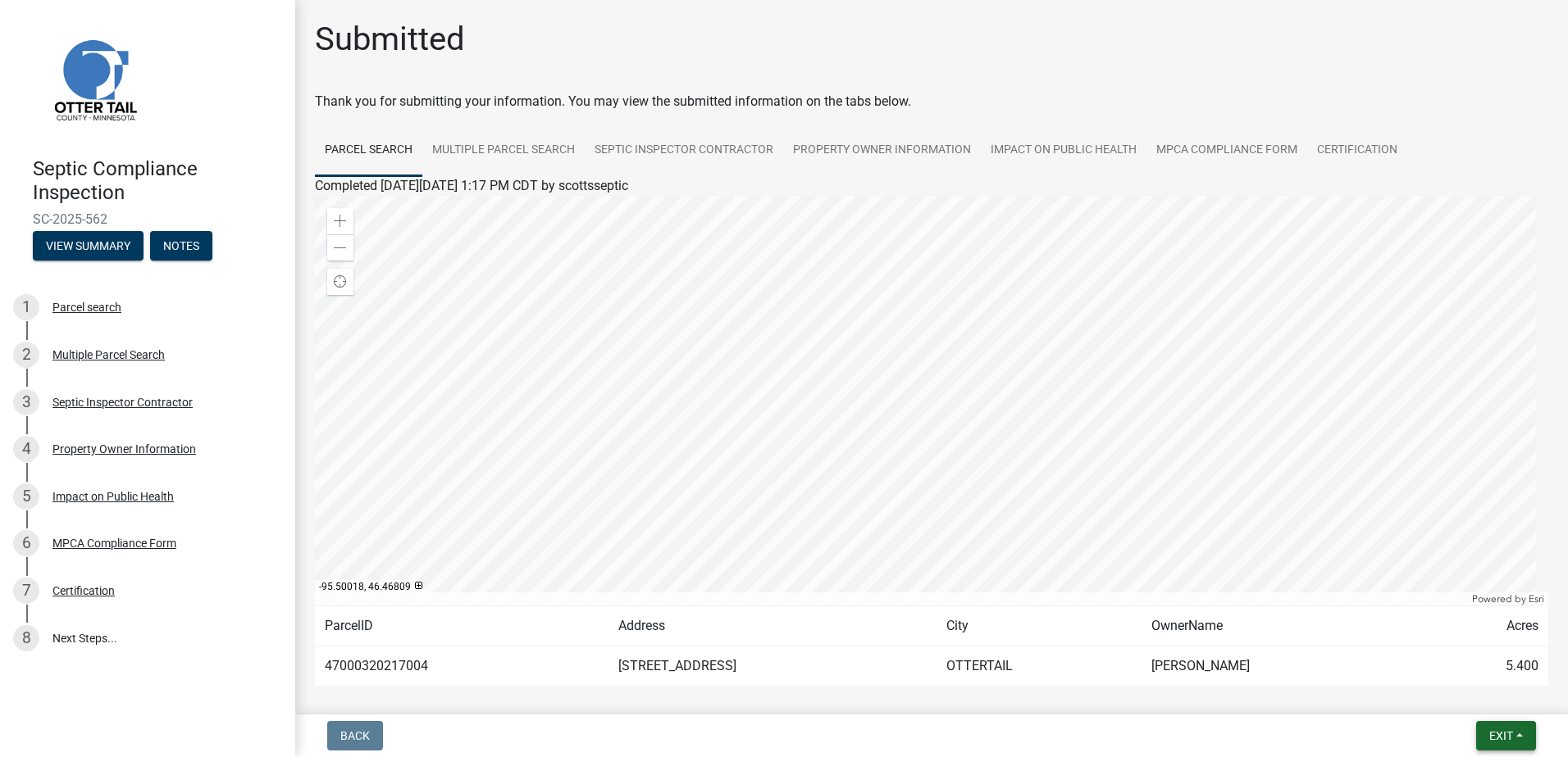
click at [1521, 738] on button "Exit" at bounding box center [1506, 736] width 60 height 30
click at [1489, 694] on button "Save & Exit" at bounding box center [1470, 693] width 131 height 39
